Goal: Complete application form

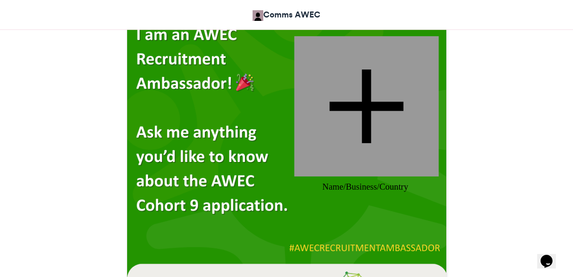
scroll to position [280, 0]
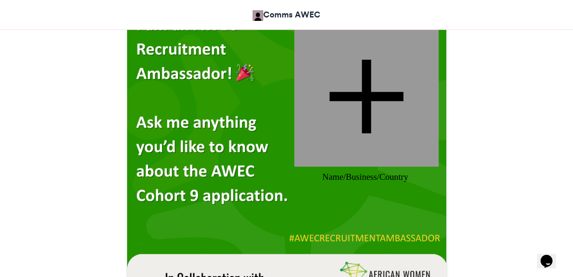
click at [409, 89] on div at bounding box center [366, 96] width 144 height 140
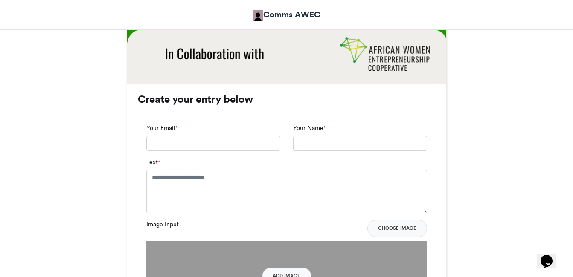
scroll to position [520, 0]
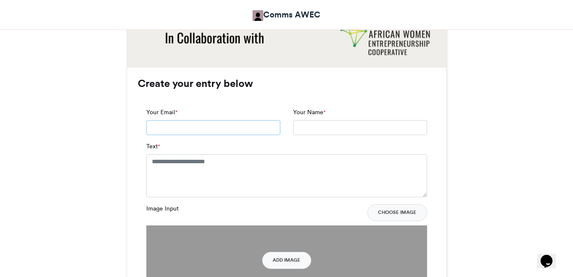
click at [253, 125] on input "Your Email *" at bounding box center [213, 127] width 134 height 15
type input "**********"
click at [245, 169] on textarea "Text *" at bounding box center [286, 176] width 281 height 43
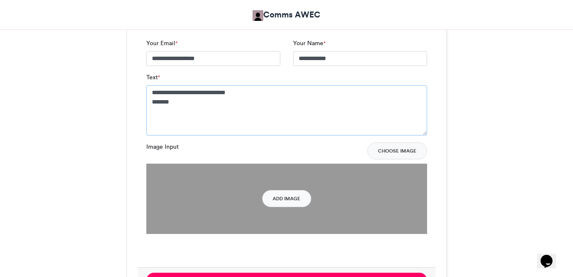
scroll to position [598, 0]
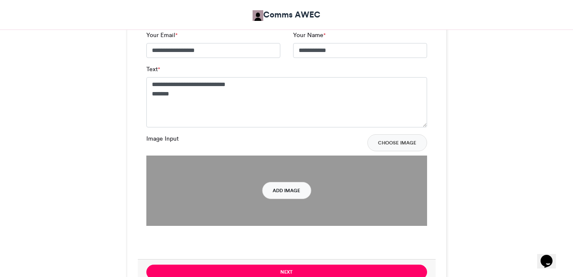
click at [290, 190] on button "Add Image" at bounding box center [286, 190] width 49 height 17
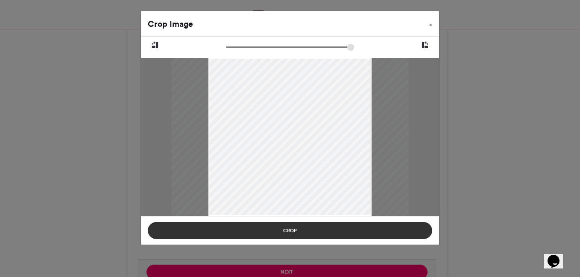
click at [340, 234] on button "Crop" at bounding box center [290, 230] width 284 height 17
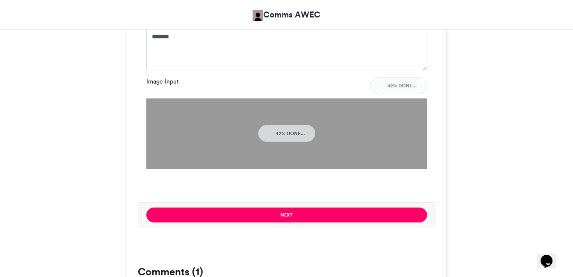
scroll to position [671, 0]
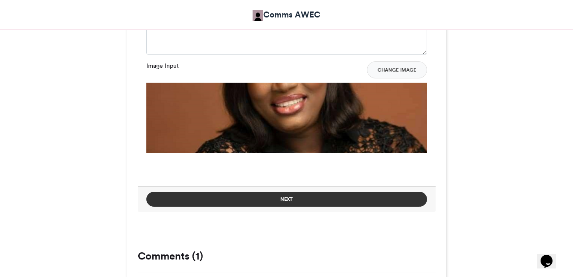
click at [342, 200] on button "Next" at bounding box center [286, 199] width 281 height 15
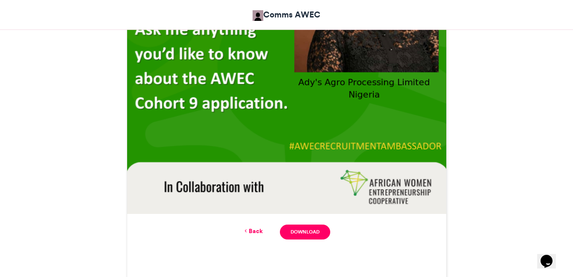
scroll to position [385, 0]
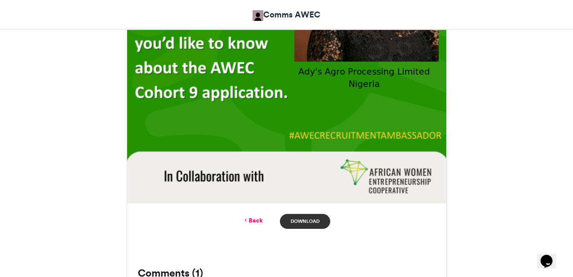
click at [298, 224] on link "Download" at bounding box center [305, 221] width 50 height 15
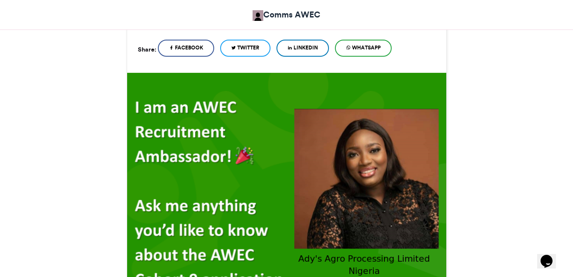
scroll to position [186, 0]
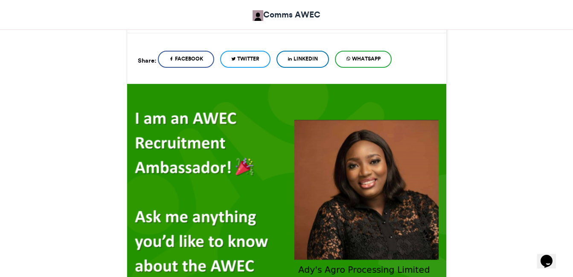
click at [375, 54] on link "WhatsApp" at bounding box center [363, 59] width 57 height 17
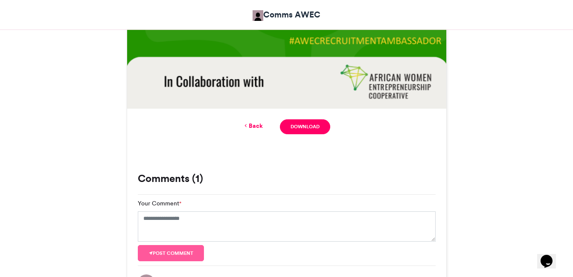
scroll to position [475, 0]
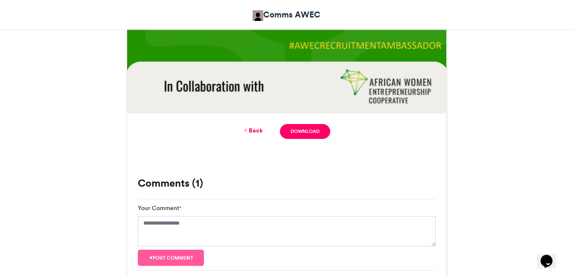
click at [262, 133] on link "Back" at bounding box center [253, 130] width 20 height 9
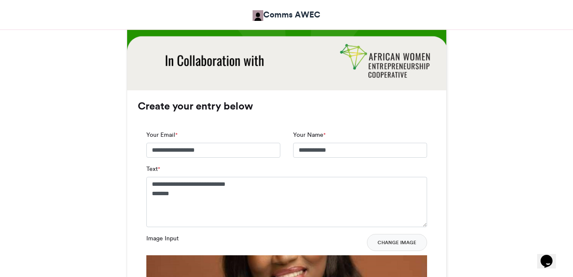
scroll to position [496, 0]
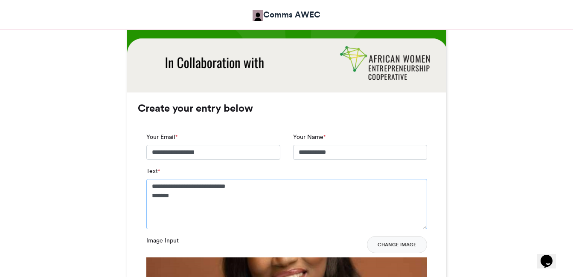
click at [152, 187] on textarea "**********" at bounding box center [286, 204] width 281 height 50
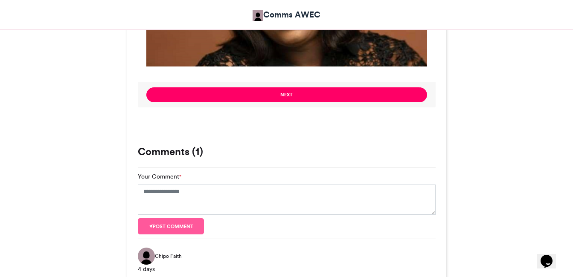
scroll to position [767, 0]
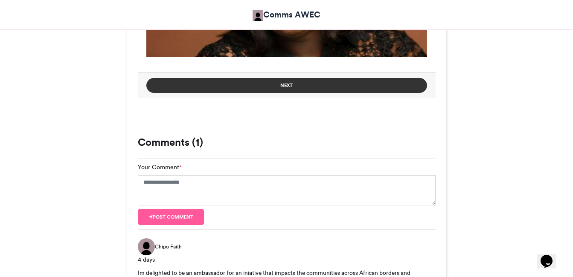
type textarea "**********"
click at [334, 89] on button "Next" at bounding box center [286, 85] width 281 height 15
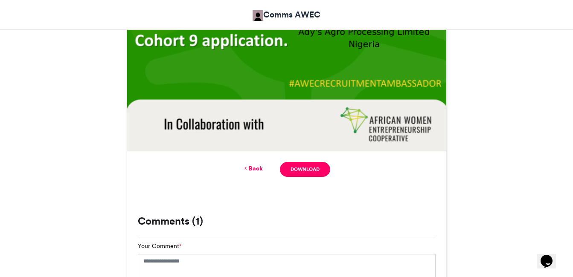
scroll to position [449, 0]
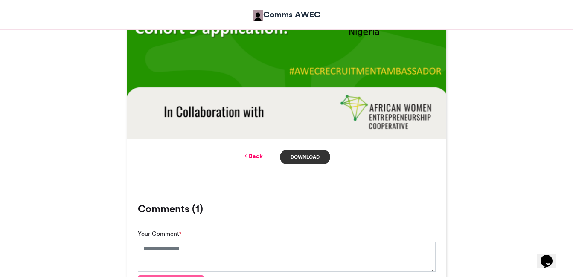
click at [299, 157] on link "Download" at bounding box center [305, 157] width 50 height 15
